Goal: Task Accomplishment & Management: Use online tool/utility

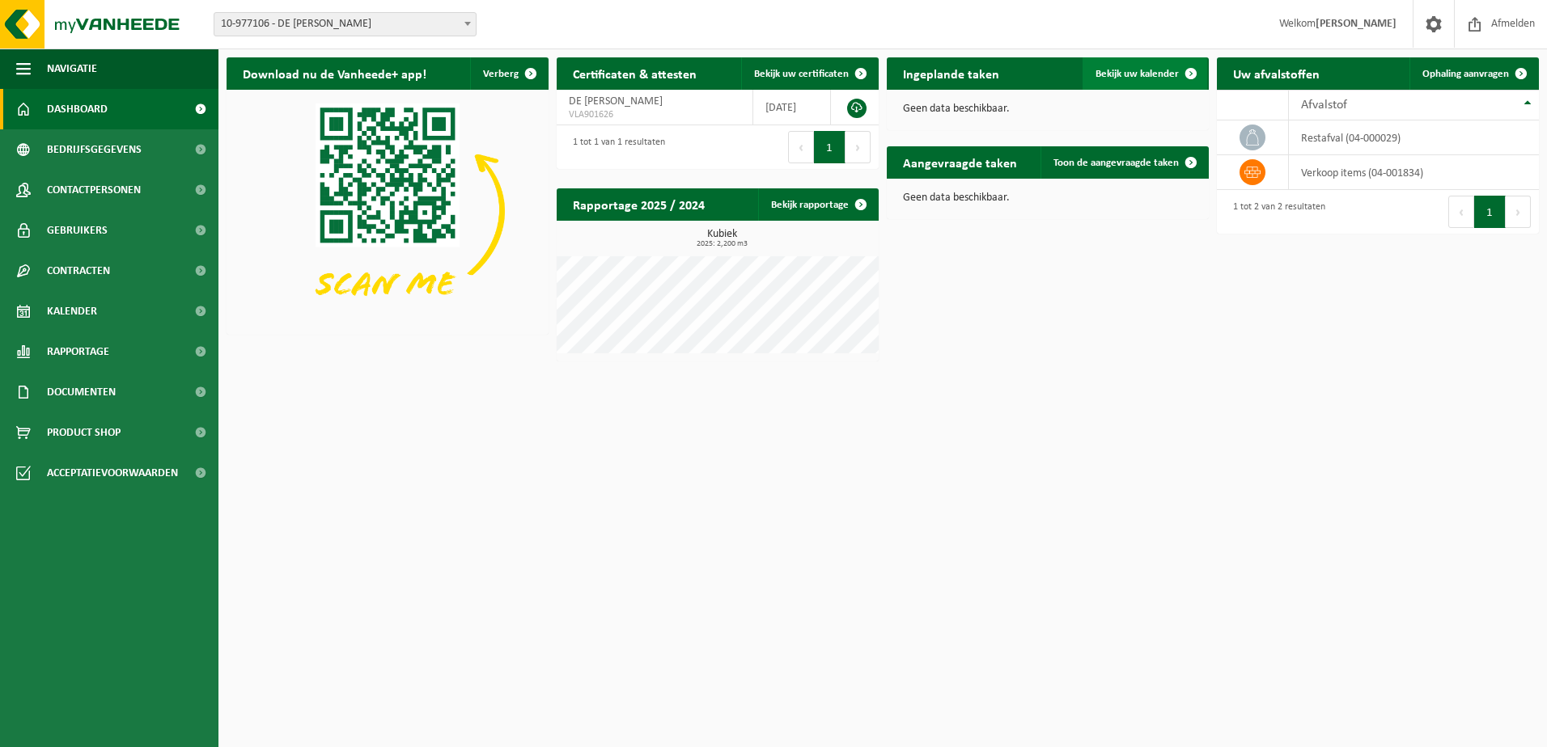
click at [1133, 71] on span "Bekijk uw kalender" at bounding box center [1136, 74] width 83 height 11
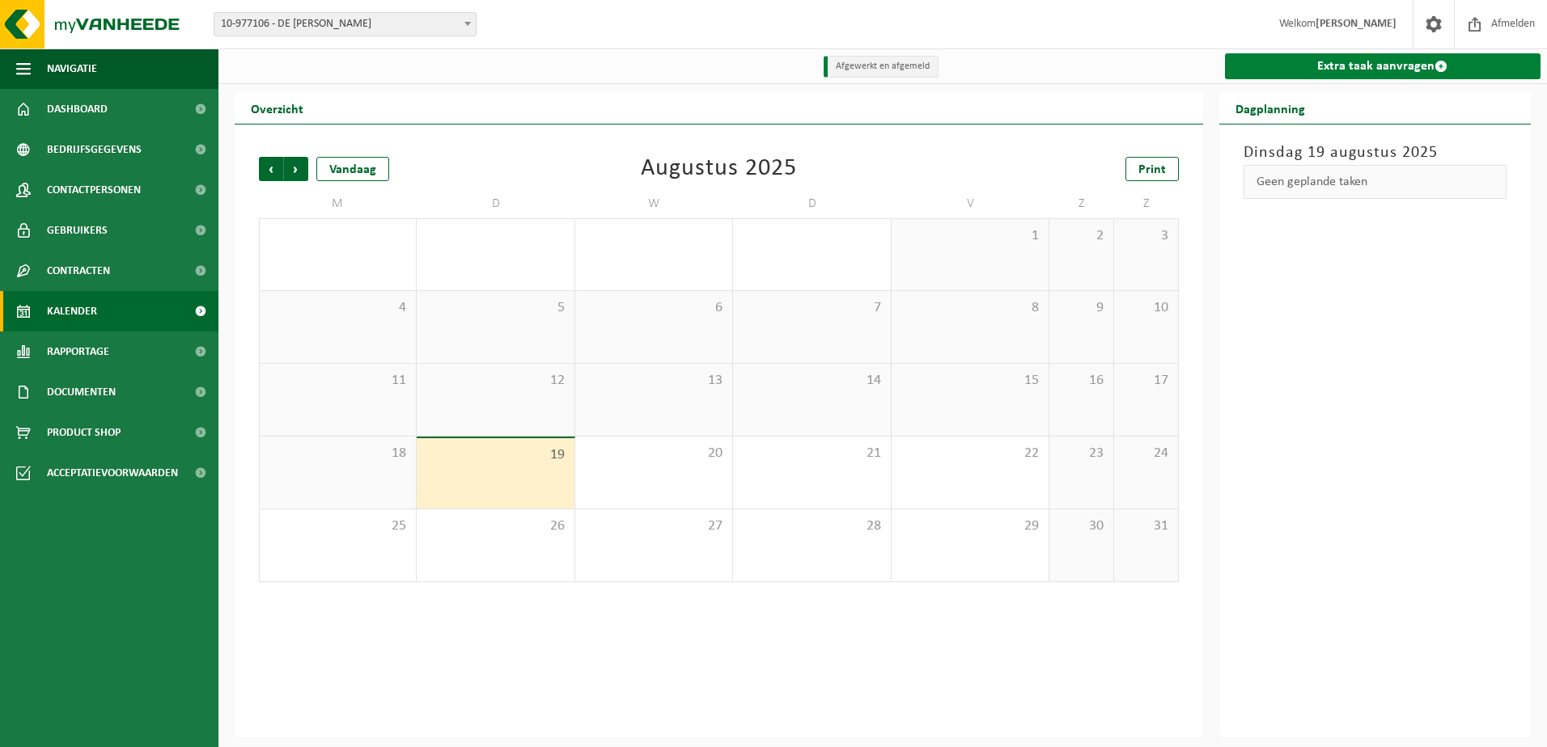
click at [1307, 67] on link "Extra taak aanvragen" at bounding box center [1383, 66] width 316 height 26
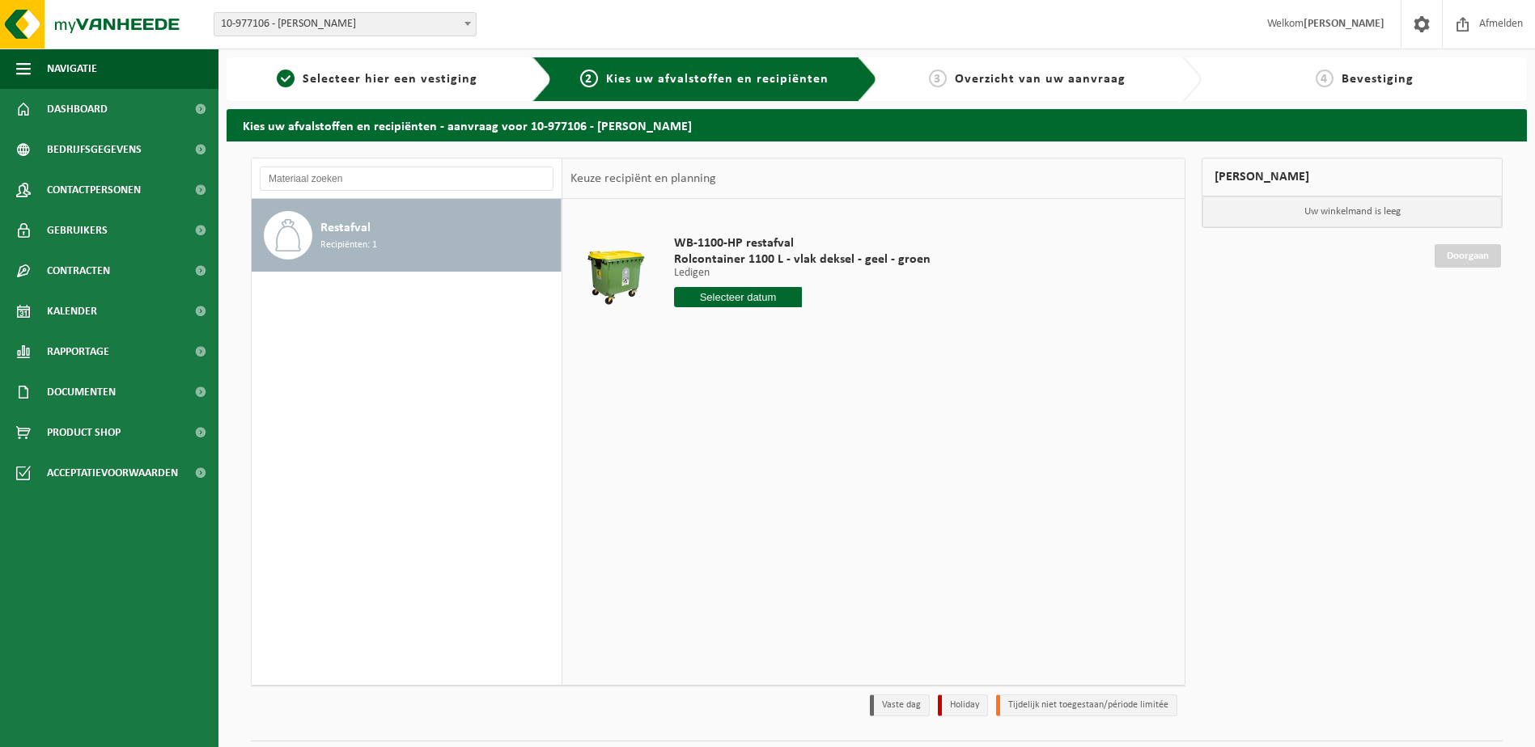
click at [716, 299] on input "text" at bounding box center [738, 297] width 129 height 20
click at [766, 464] on div "21" at bounding box center [774, 467] width 28 height 26
type input "Van [DATE]"
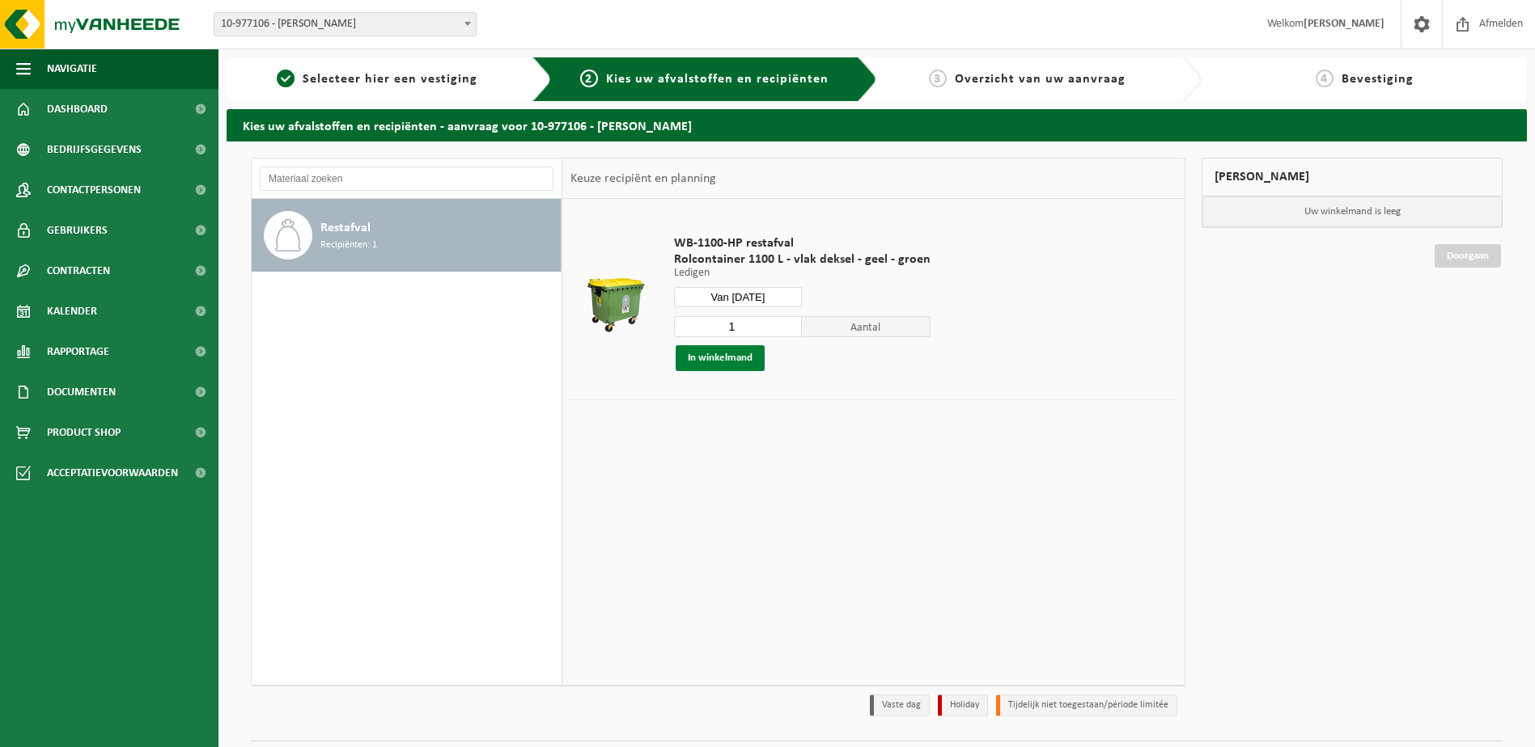
click at [743, 358] on button "In winkelmand" at bounding box center [719, 358] width 89 height 26
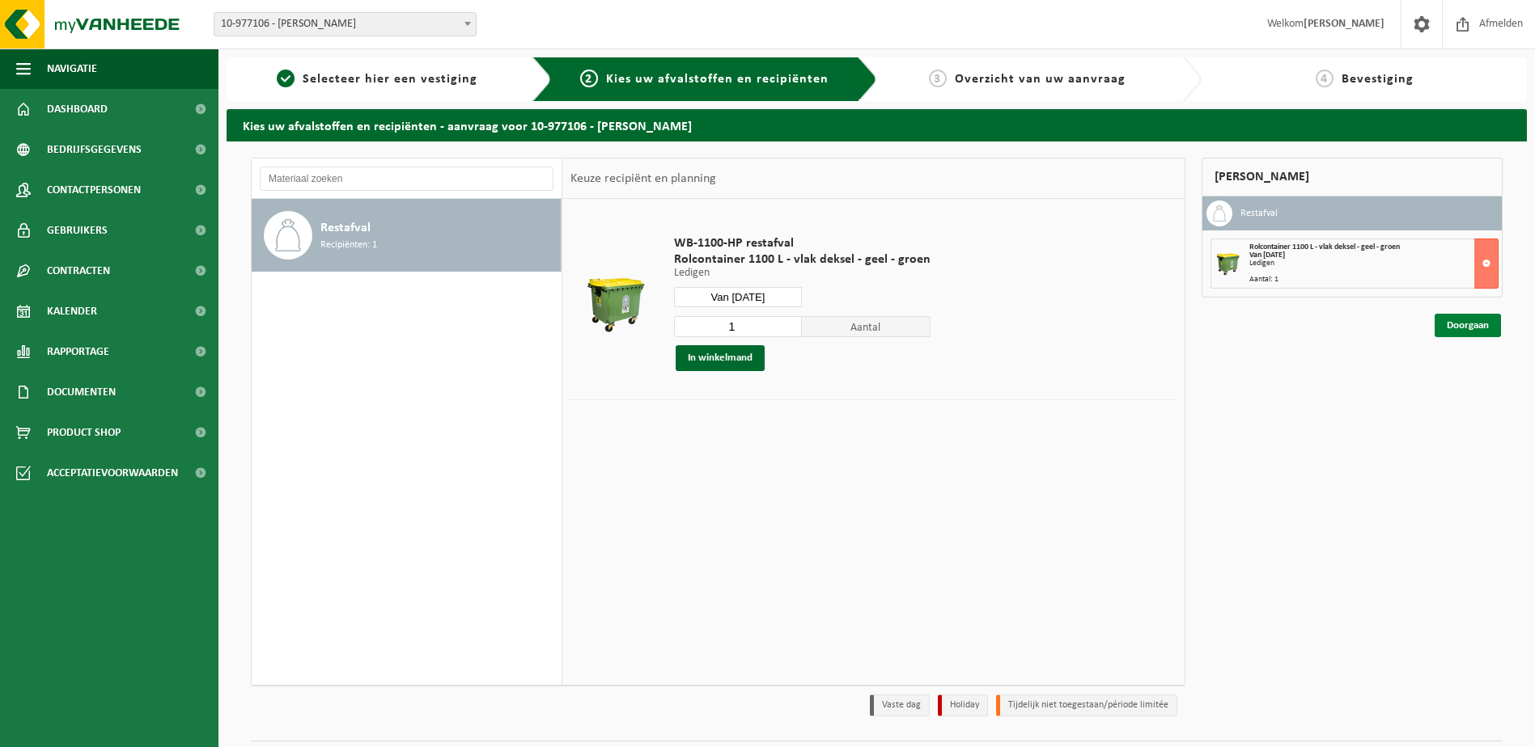
click at [1480, 321] on link "Doorgaan" at bounding box center [1467, 325] width 66 height 23
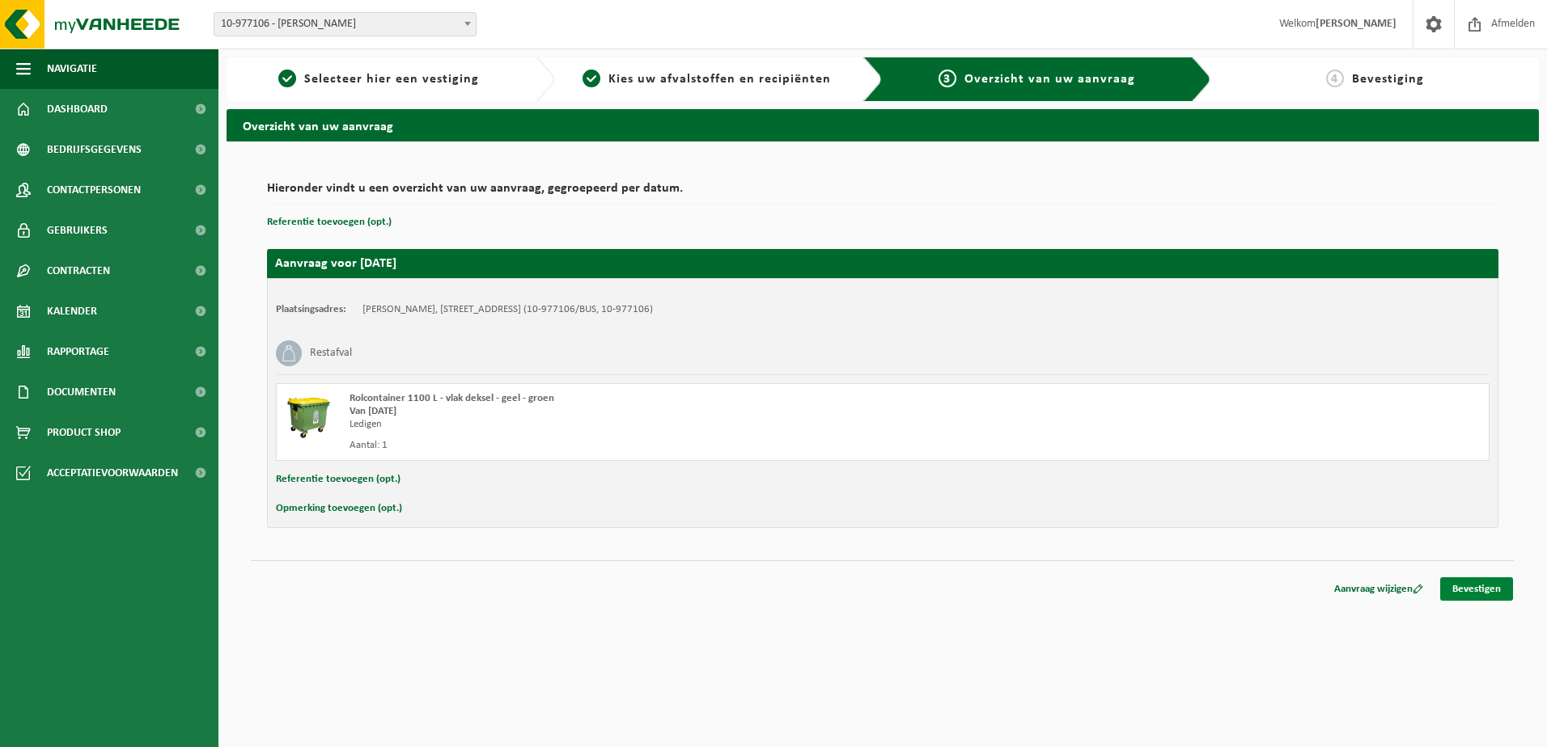
click at [1481, 590] on link "Bevestigen" at bounding box center [1476, 589] width 73 height 23
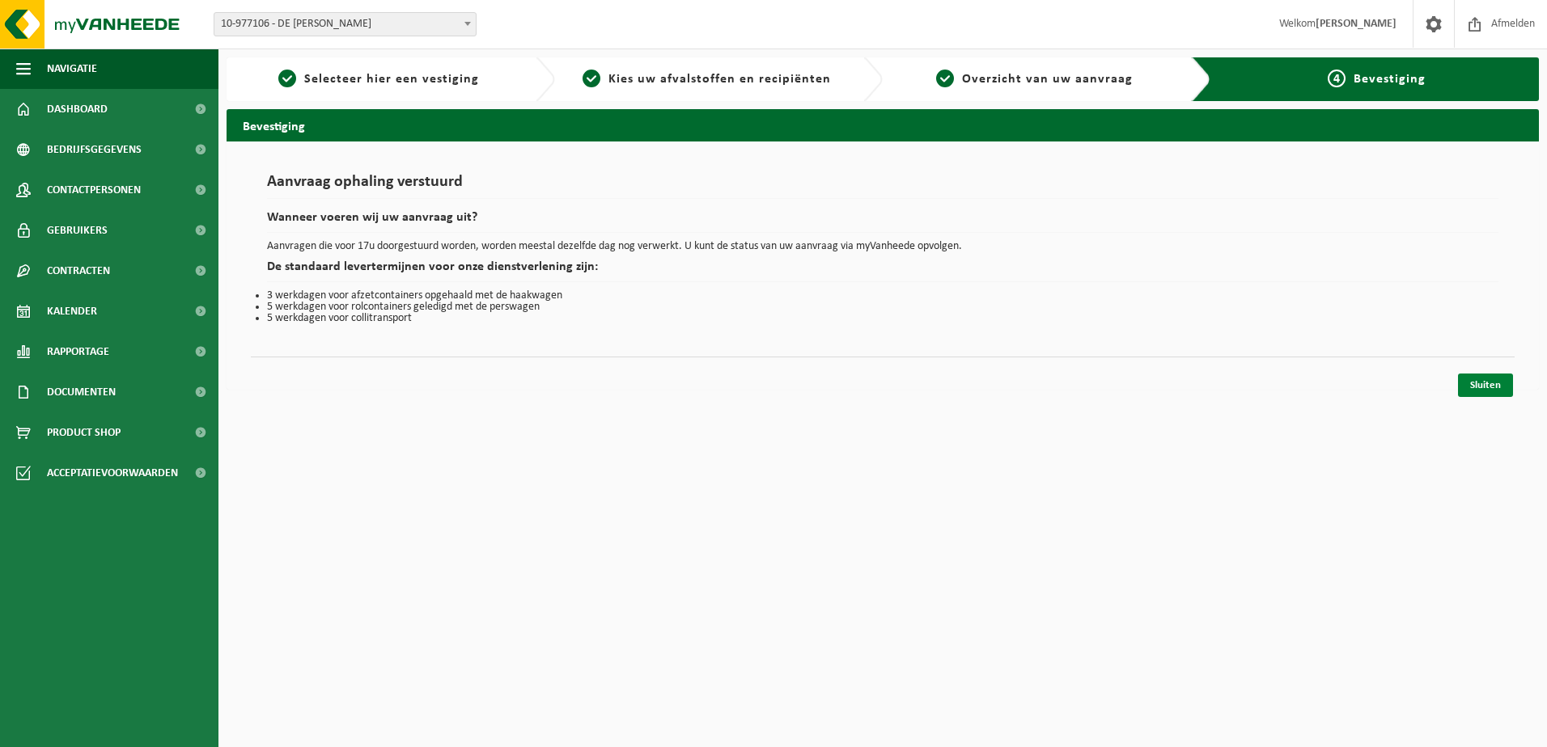
click at [1476, 383] on link "Sluiten" at bounding box center [1485, 385] width 55 height 23
